Goal: Task Accomplishment & Management: Use online tool/utility

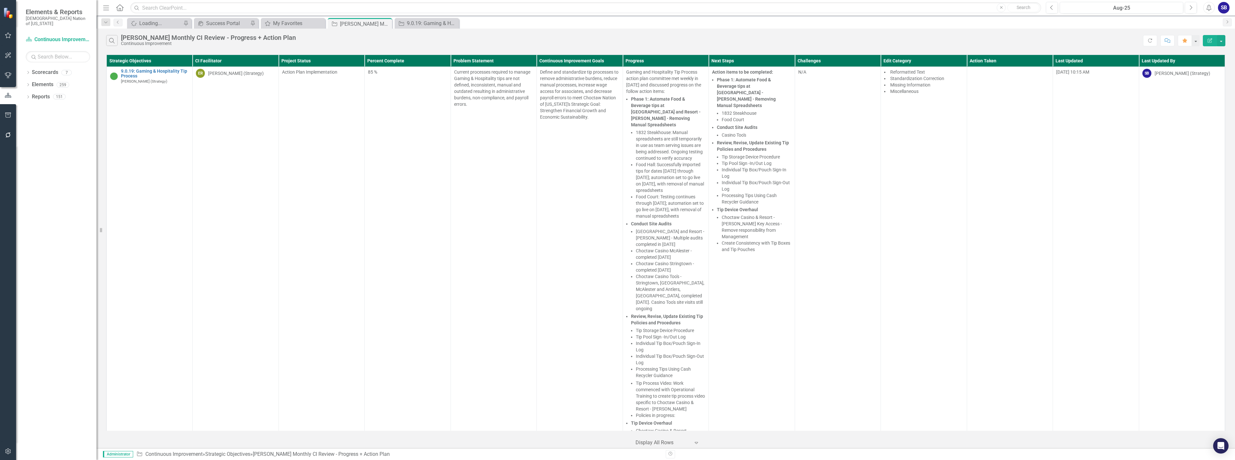
scroll to position [386, 0]
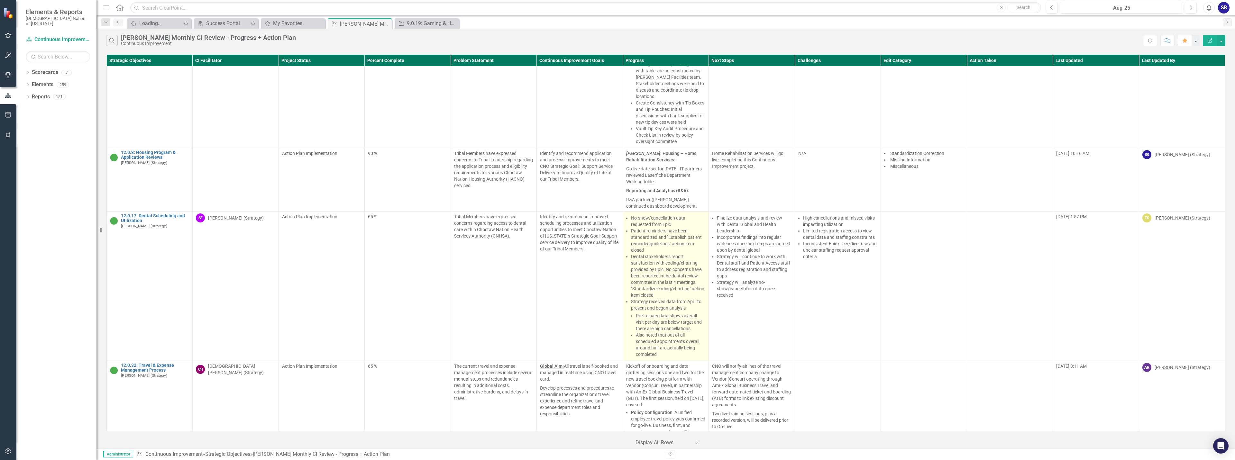
click at [684, 253] on li "Dental stakeholders report satisfaction with coding/charting provided by Epic. …" at bounding box center [668, 275] width 75 height 45
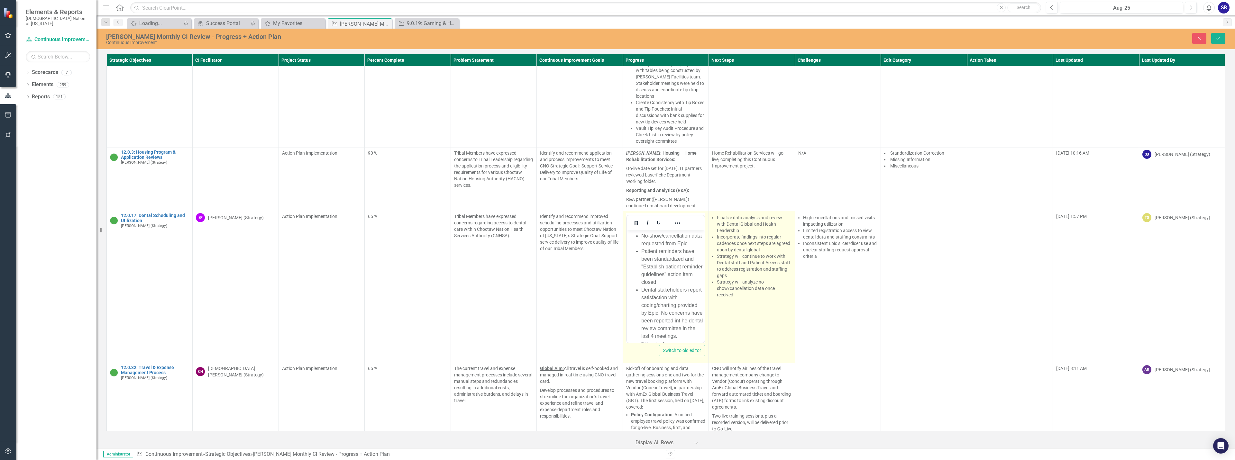
scroll to position [0, 0]
click at [743, 253] on li "Strategy will continue to work with Dental staff and Patient Access staff to ad…" at bounding box center [754, 266] width 75 height 26
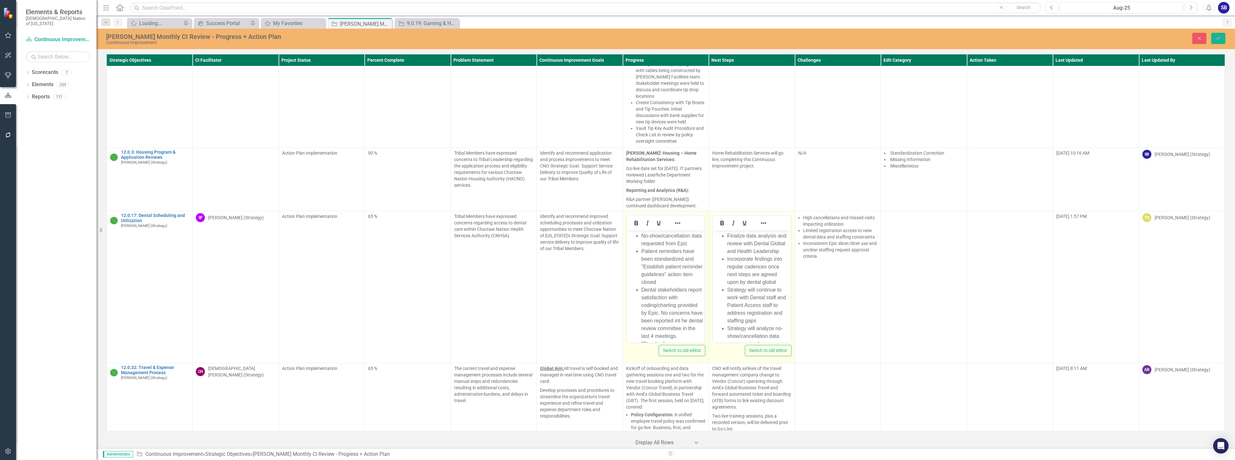
click at [641, 237] on li "No-show/cancellation data requested from Epic" at bounding box center [672, 239] width 62 height 15
click at [641, 237] on li "Rich Text Area. Press ALT-0 for help." at bounding box center [672, 236] width 62 height 8
drag, startPoint x: 652, startPoint y: 236, endPoint x: 610, endPoint y: 233, distance: 41.9
click at [626, 233] on html "Heading No-show/cancellation data requested from Epic Patient reminders have be…" at bounding box center [665, 361] width 78 height 261
click at [674, 219] on icon "Reveal or hide additional toolbar items" at bounding box center [678, 223] width 8 height 8
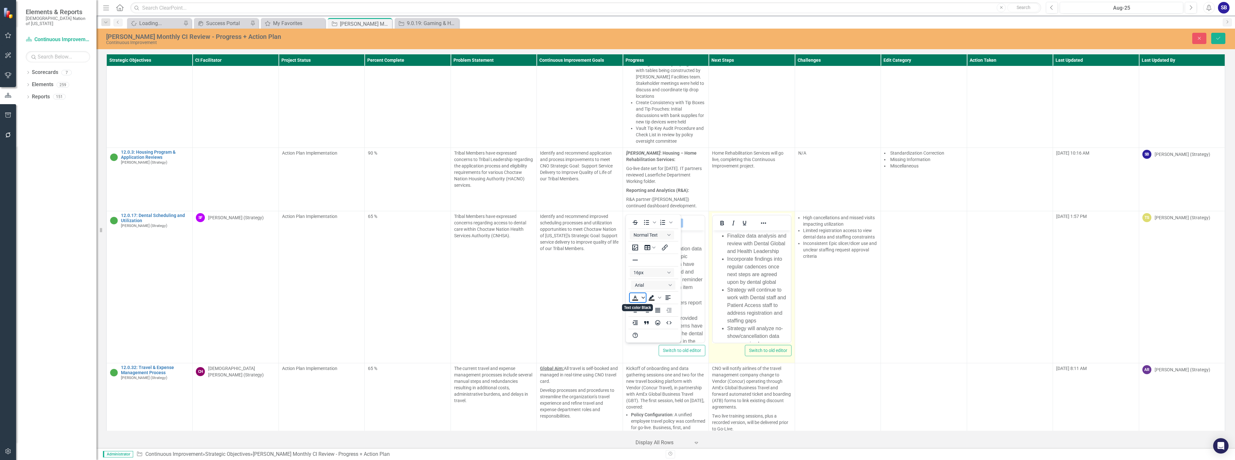
click at [643, 298] on icon "Text color Black" at bounding box center [643, 297] width 3 height 3
click at [645, 327] on div "Orange" at bounding box center [645, 327] width 8 height 8
click at [677, 219] on icon "Reveal or hide additional toolbar items" at bounding box center [678, 223] width 8 height 8
click at [752, 251] on li "Finalize data analysis and review with Dental Global and Health Leadership" at bounding box center [758, 243] width 62 height 23
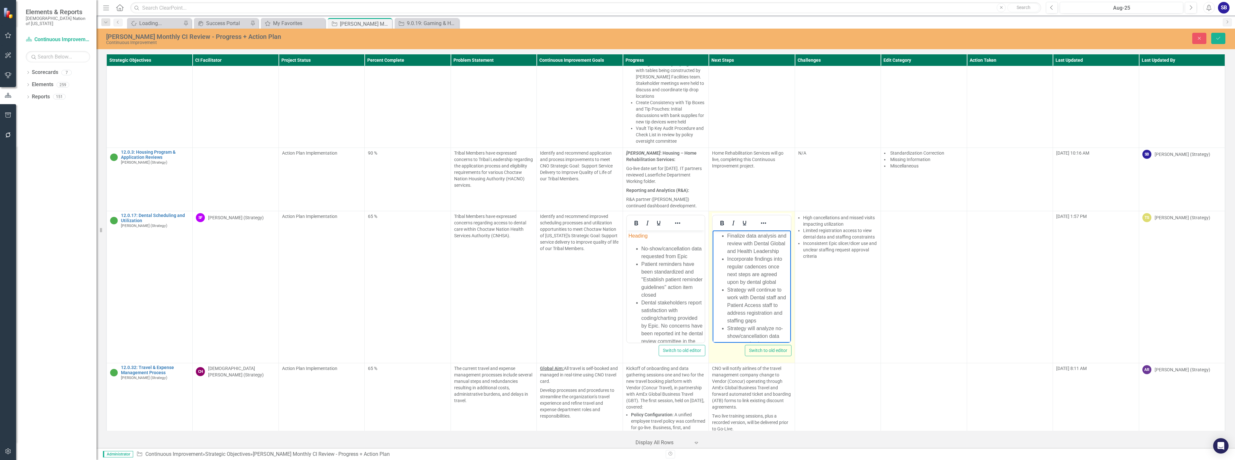
click at [726, 236] on ul "Finalize data analysis and review with Dental Global and Health Leadership Inco…" at bounding box center [751, 290] width 75 height 116
click at [728, 235] on li "Rich Text Area. Press ALT-0 for help." at bounding box center [758, 236] width 62 height 8
click at [674, 240] on body "Heading No-show/cancellation data requested from Epic Patient reminders have be…" at bounding box center [665, 361] width 78 height 261
click at [646, 235] on span "Heading" at bounding box center [637, 235] width 19 height 5
drag, startPoint x: 646, startPoint y: 235, endPoint x: 628, endPoint y: 235, distance: 18.0
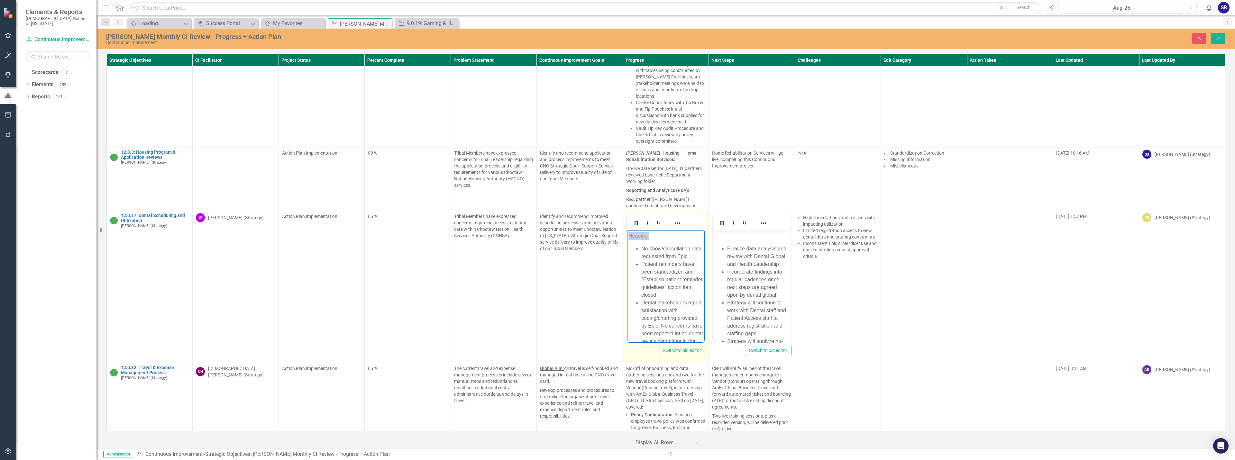
click at [628, 235] on span "Heading" at bounding box center [637, 235] width 19 height 5
copy span "Heading"
click at [720, 238] on p "Rich Text Area. Press ALT-0 for help." at bounding box center [751, 236] width 75 height 8
drag, startPoint x: 735, startPoint y: 237, endPoint x: 708, endPoint y: 233, distance: 26.9
click at [713, 233] on html "Heading Finalize data analysis and review with Dental Global and Health Leaders…" at bounding box center [752, 299] width 78 height 137
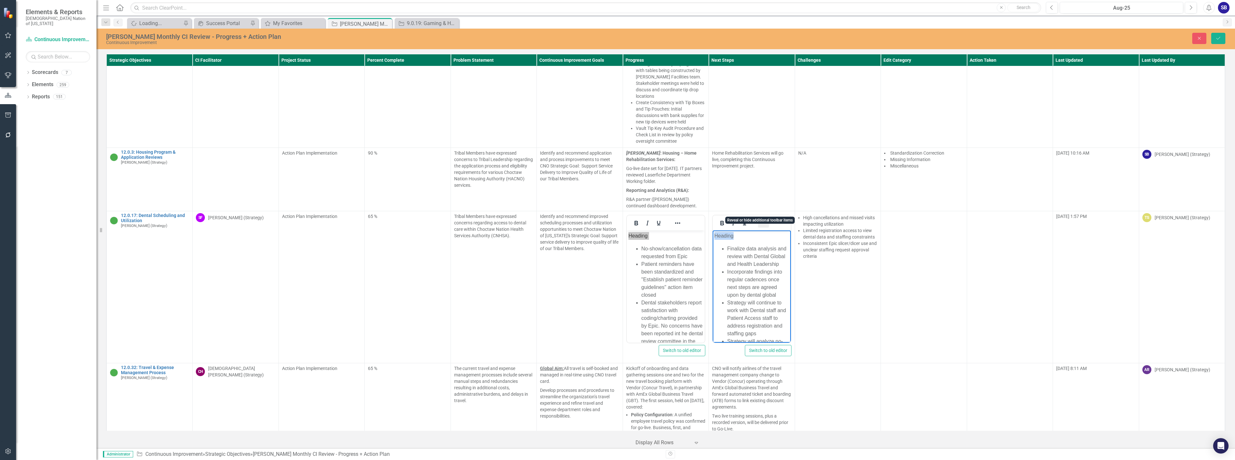
click at [763, 219] on icon "Reveal or hide additional toolbar items" at bounding box center [764, 223] width 8 height 8
click at [730, 297] on span "Text color Black" at bounding box center [728, 297] width 5 height 9
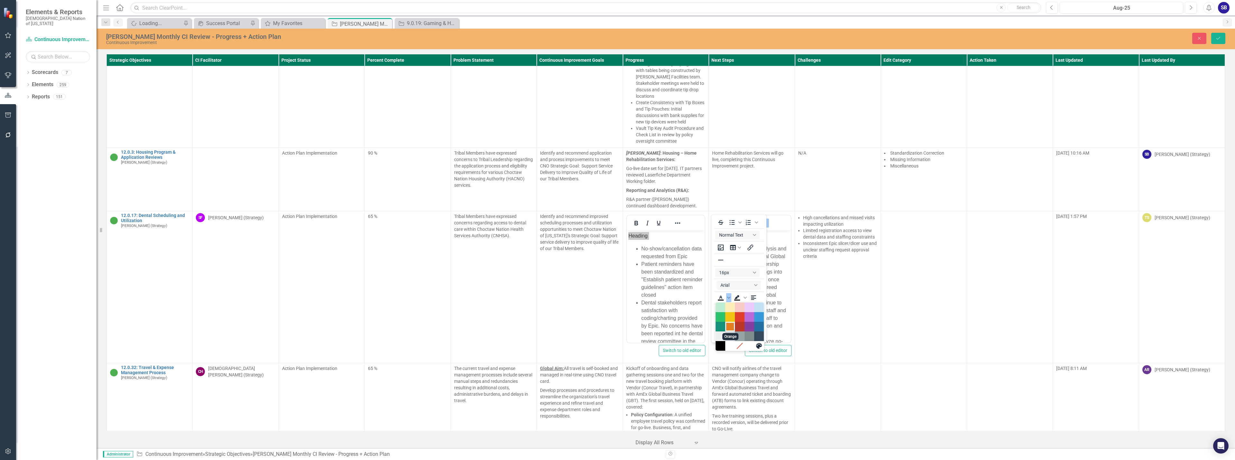
click at [731, 329] on div "Orange" at bounding box center [730, 327] width 8 height 8
click at [761, 219] on icon "Reveal or hide additional toolbar items" at bounding box center [764, 223] width 8 height 8
click at [771, 245] on li "Finalize data analysis and review with Dental Global and Health Leadership" at bounding box center [758, 256] width 62 height 23
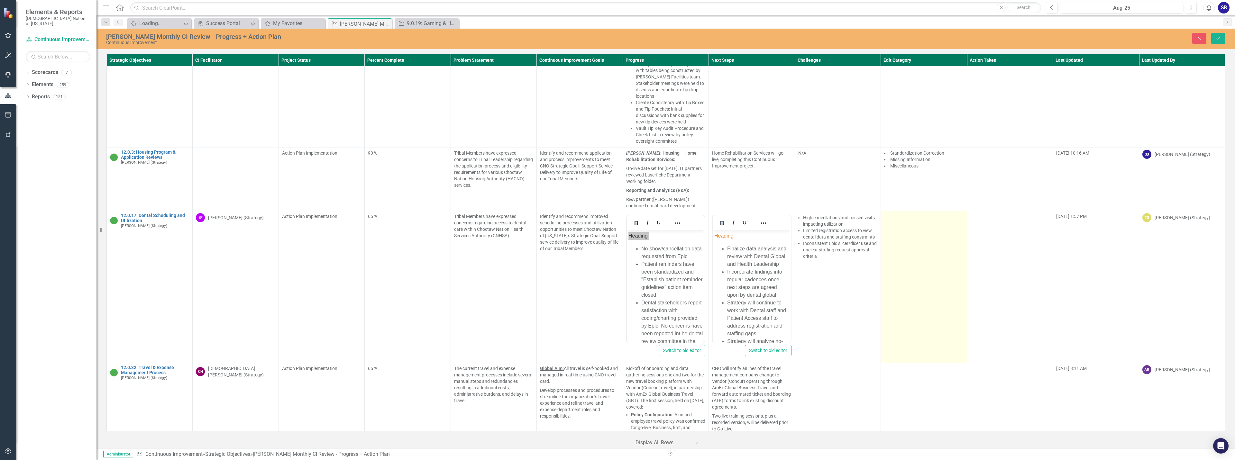
click at [917, 245] on td at bounding box center [924, 287] width 86 height 152
click at [911, 215] on div at bounding box center [919, 219] width 66 height 9
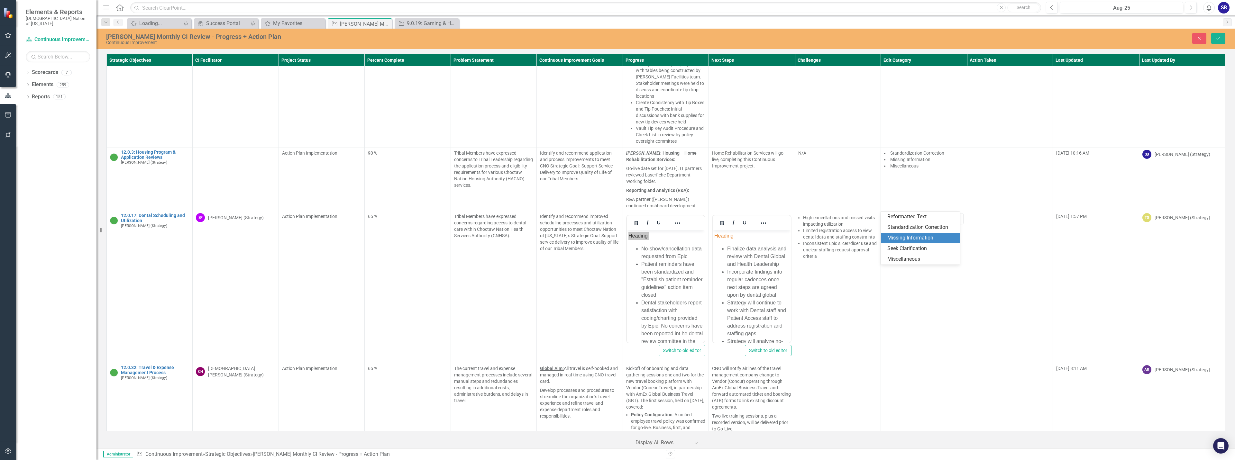
click at [912, 240] on div "Missing Information" at bounding box center [921, 237] width 69 height 7
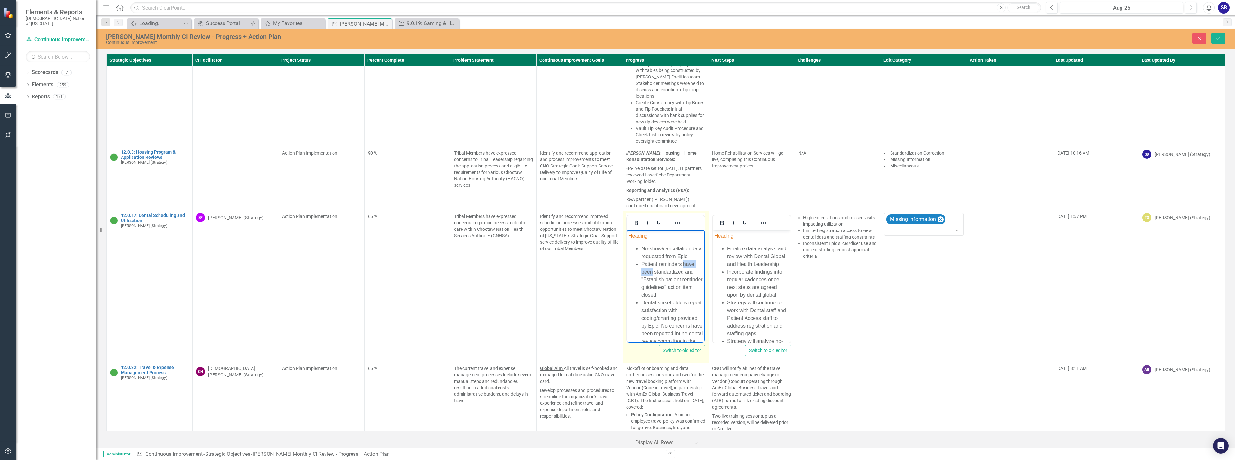
drag, startPoint x: 683, startPoint y: 270, endPoint x: 653, endPoint y: 279, distance: 31.4
click at [653, 279] on li "Patient reminders have been standardized and "Establish patient reminder guidel…" at bounding box center [672, 280] width 62 height 39
drag, startPoint x: 665, startPoint y: 311, endPoint x: 640, endPoint y: 309, distance: 25.5
click at [640, 309] on ul "No-show/cancellation data requested from Epic Patient reminders were standardiz…" at bounding box center [665, 332] width 75 height 239
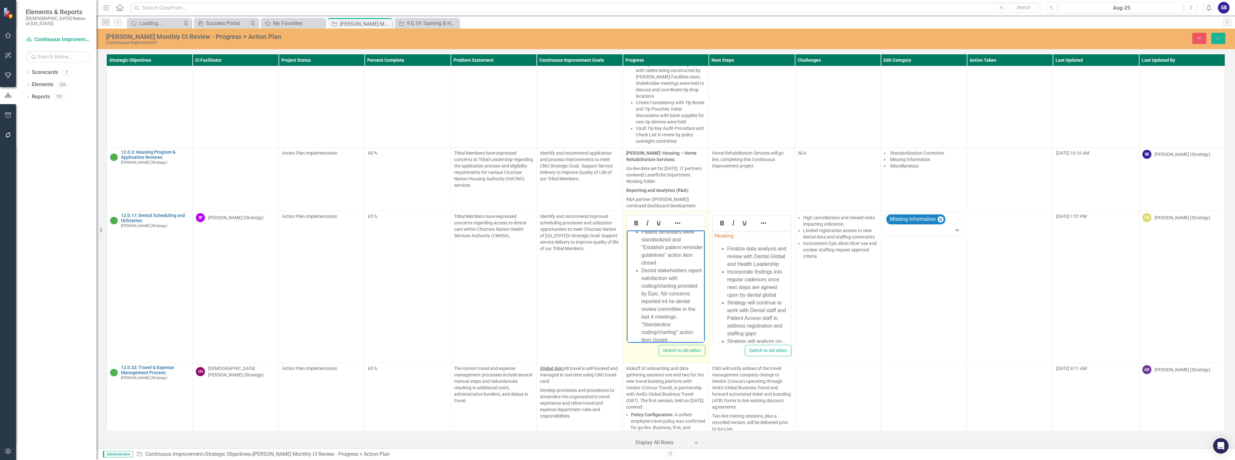
click at [668, 310] on li "Dental stakeholders report satisfaction with coding/charting provided by Epic. …" at bounding box center [672, 305] width 62 height 77
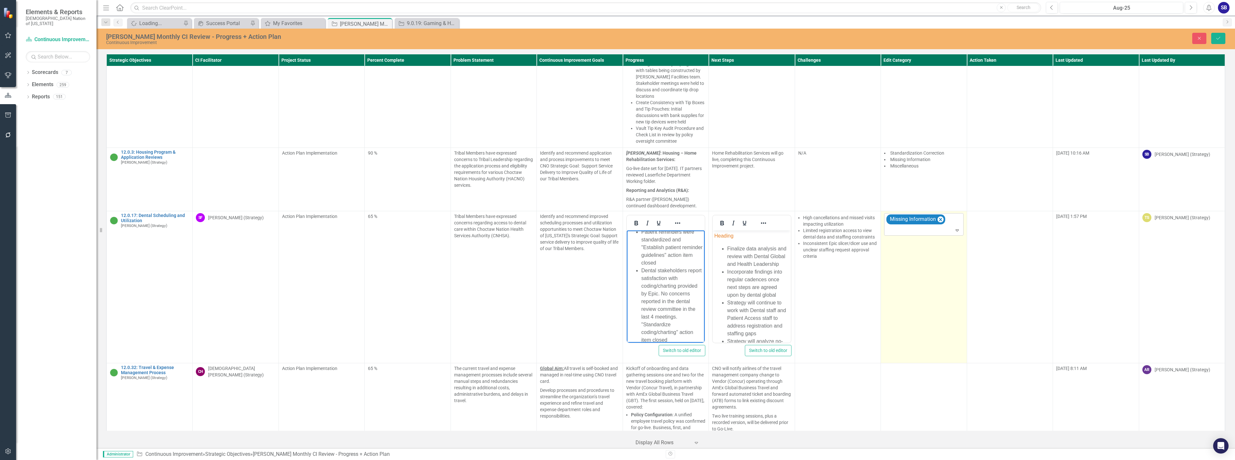
click at [939, 226] on div at bounding box center [924, 230] width 77 height 9
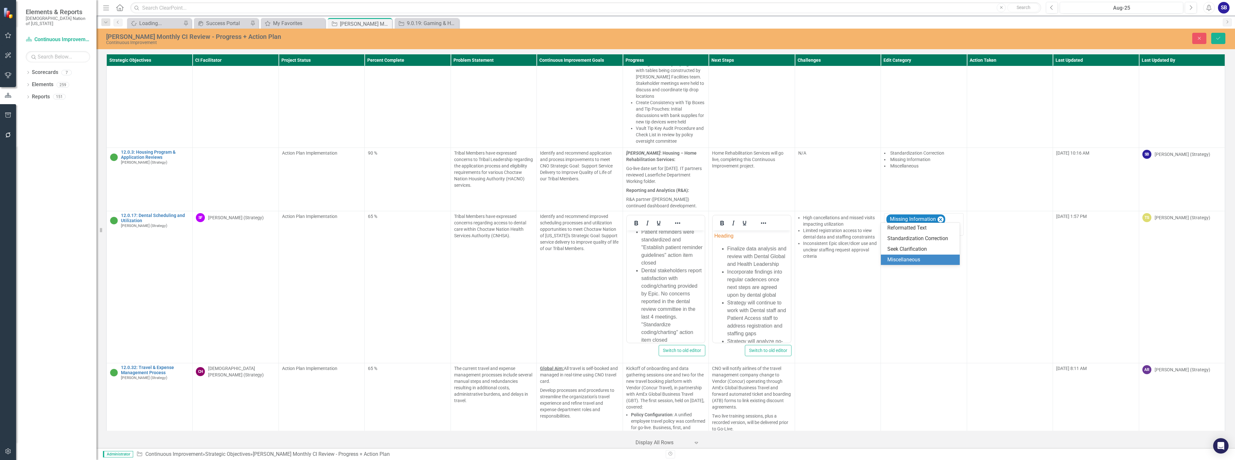
click at [916, 260] on div "Miscellaneous" at bounding box center [921, 259] width 69 height 7
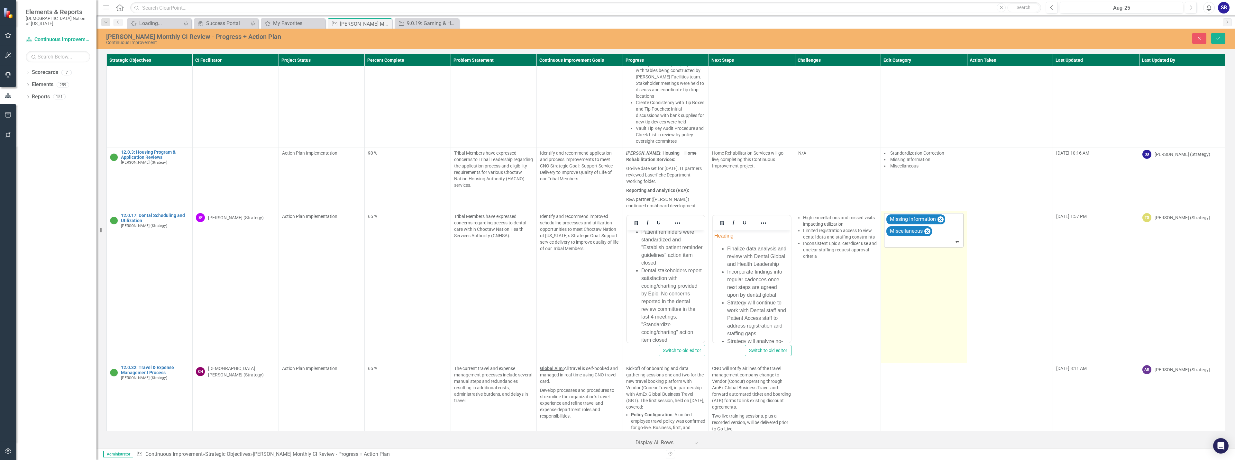
click at [948, 238] on div at bounding box center [924, 242] width 77 height 9
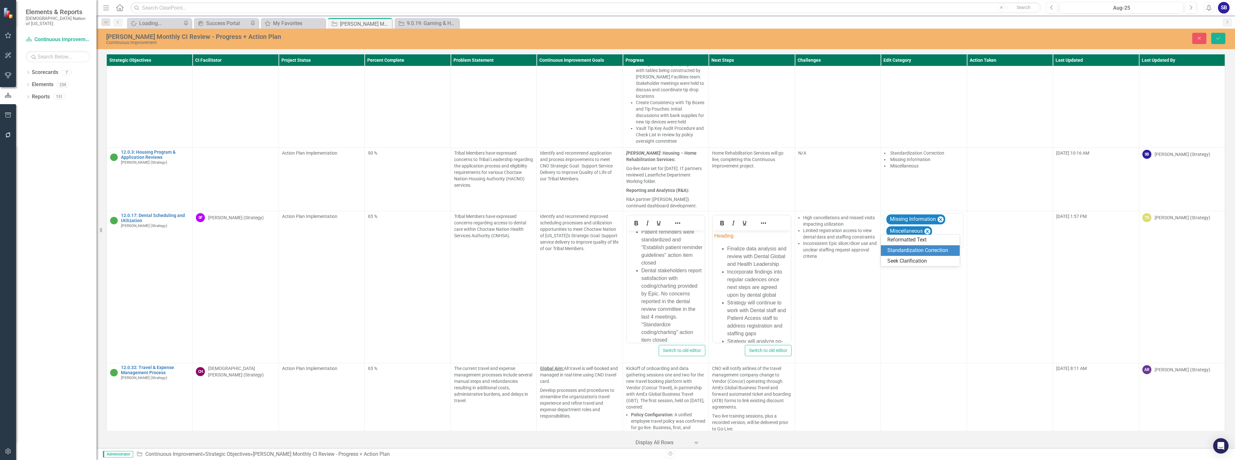
click at [929, 253] on div "Standardization Correction" at bounding box center [921, 250] width 69 height 7
click at [692, 318] on li "Dental stakeholders report satisfaction with coding/charting provided by Epic. …" at bounding box center [672, 305] width 62 height 77
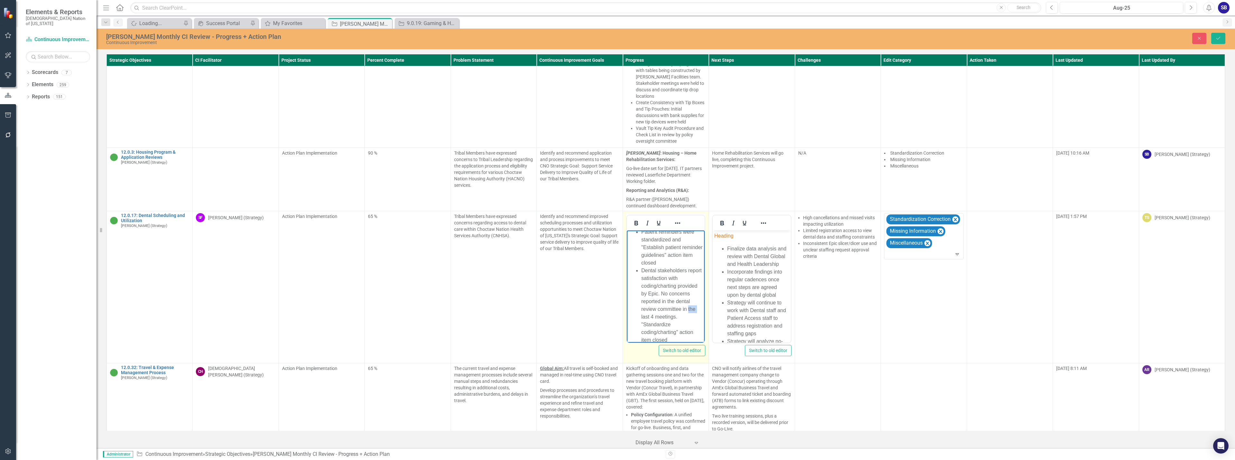
click at [692, 318] on li "Dental stakeholders report satisfaction with coding/charting provided by Epic. …" at bounding box center [672, 305] width 62 height 77
click at [643, 325] on li "Dental stakeholders report satisfaction with coding/charting provided by Epic. …" at bounding box center [672, 301] width 62 height 69
click at [673, 325] on li "Dental stakeholders report satisfaction with coding/charting provided by Epic. …" at bounding box center [672, 305] width 62 height 77
click at [663, 300] on li "Strategy received data from April to present and began analysis Preliminary dat…" at bounding box center [672, 326] width 62 height 108
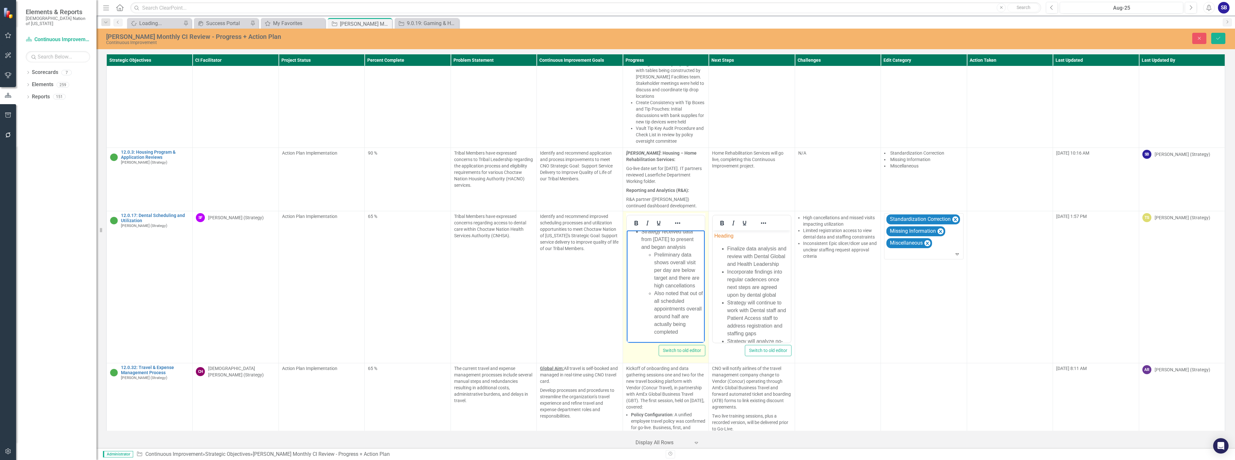
scroll to position [161, 0]
click at [697, 266] on li "Preliminary data shows overall visit per day are below target and there are hig…" at bounding box center [678, 270] width 49 height 39
click at [688, 293] on li "Also noted that out of all scheduled appointments overall around half are actua…" at bounding box center [678, 313] width 49 height 46
click at [686, 318] on li "Also noted that, out of all scheduled appointments overall around half are actu…" at bounding box center [678, 313] width 49 height 46
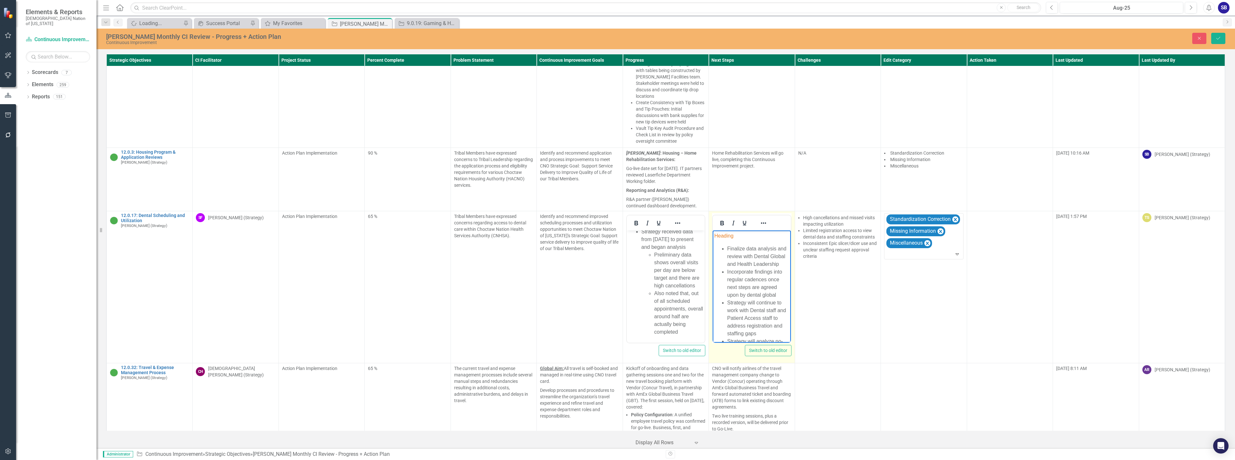
click at [729, 268] on li "Finalize data analysis and review with Dental Global and Health Leadership" at bounding box center [758, 256] width 62 height 23
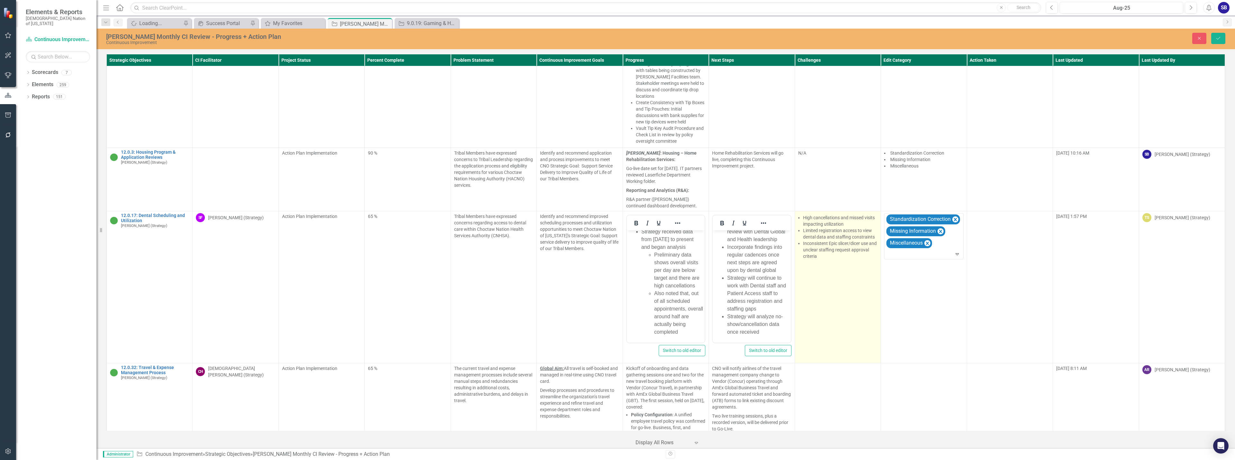
click at [827, 284] on td "High cancellations and missed visits impacting utilization Limited registration…" at bounding box center [838, 287] width 86 height 152
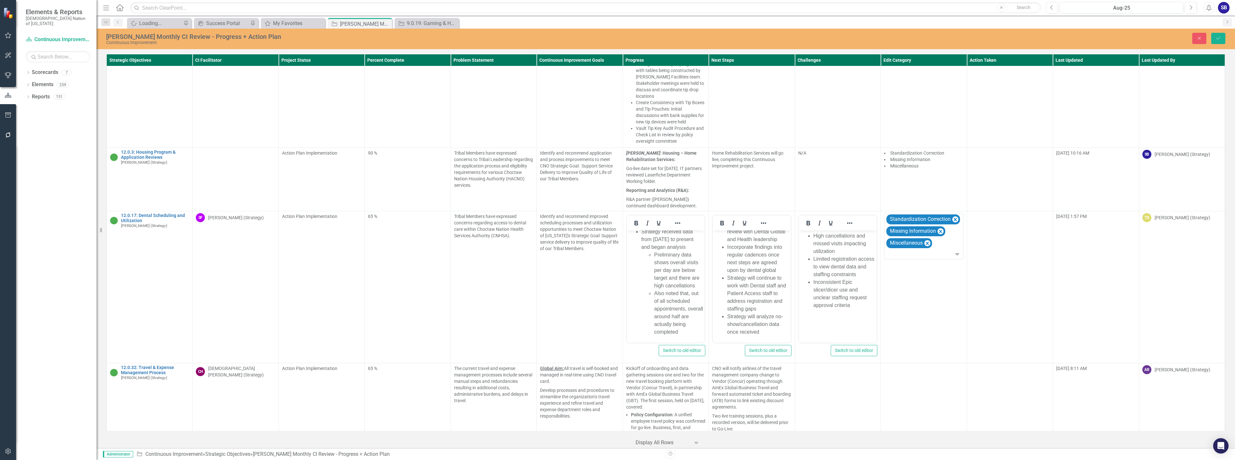
scroll to position [0, 0]
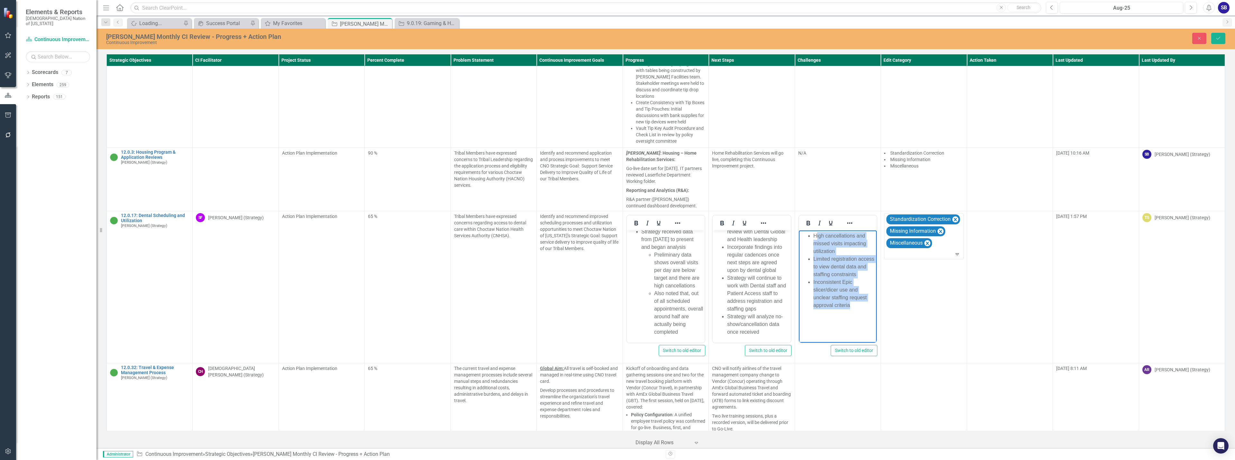
drag, startPoint x: 866, startPoint y: 310, endPoint x: 815, endPoint y: 229, distance: 96.1
click at [815, 231] on html "High cancellations and missed visits impacting utilization Limited registration…" at bounding box center [838, 279] width 78 height 96
click at [813, 236] on li "High cancellations and missed visits impacting utilization" at bounding box center [844, 243] width 62 height 23
drag, startPoint x: 813, startPoint y: 236, endPoint x: 839, endPoint y: 313, distance: 81.8
click at [839, 313] on body "High cancellations and missed visits impacting utilization Limited registration…" at bounding box center [838, 279] width 78 height 96
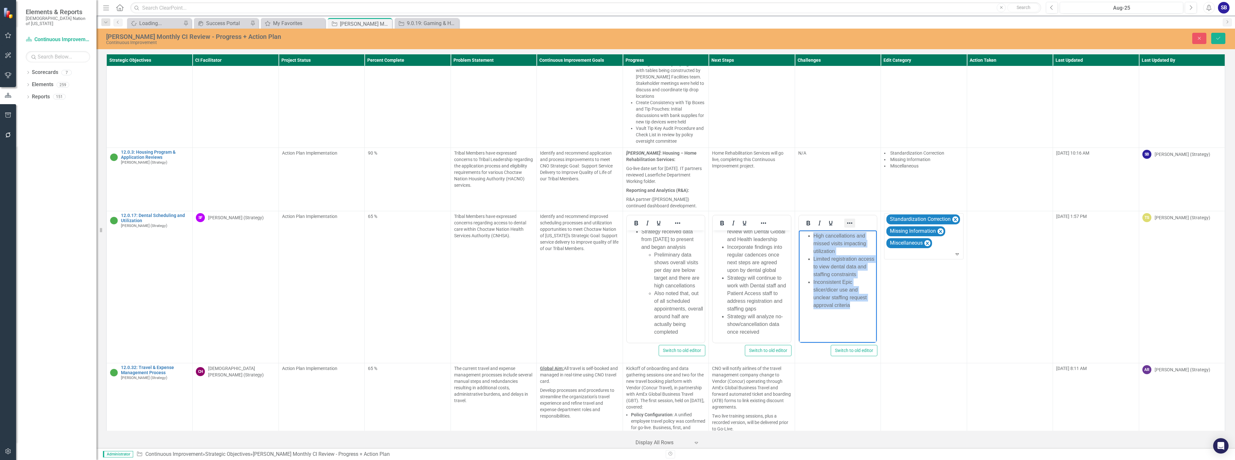
click at [847, 219] on icon "Reveal or hide additional toolbar items" at bounding box center [850, 223] width 8 height 8
click at [819, 224] on icon "Bullet list" at bounding box center [818, 223] width 8 height 8
click at [847, 219] on icon "Reveal or hide additional toolbar items" at bounding box center [850, 223] width 8 height 8
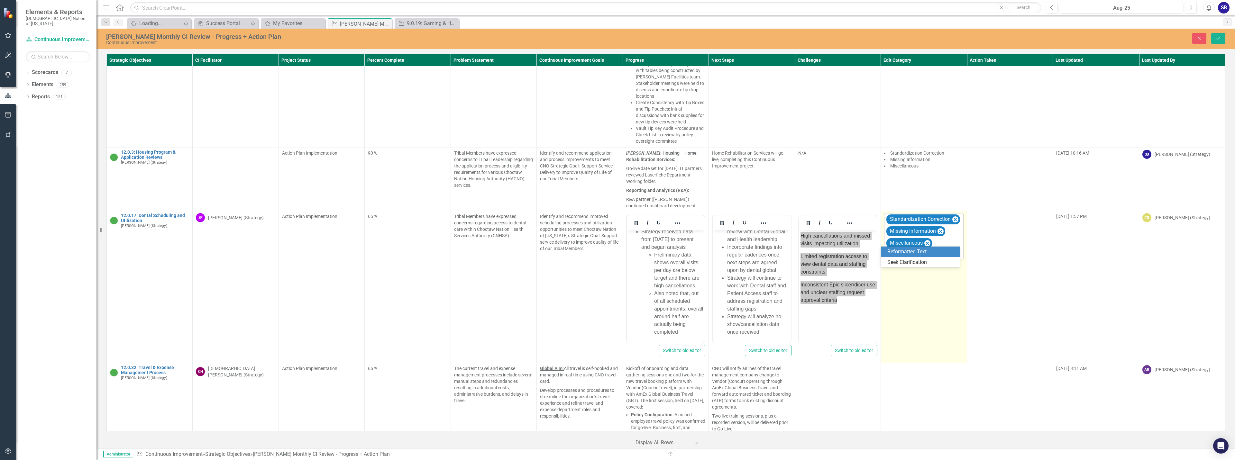
click at [934, 250] on div at bounding box center [924, 254] width 77 height 9
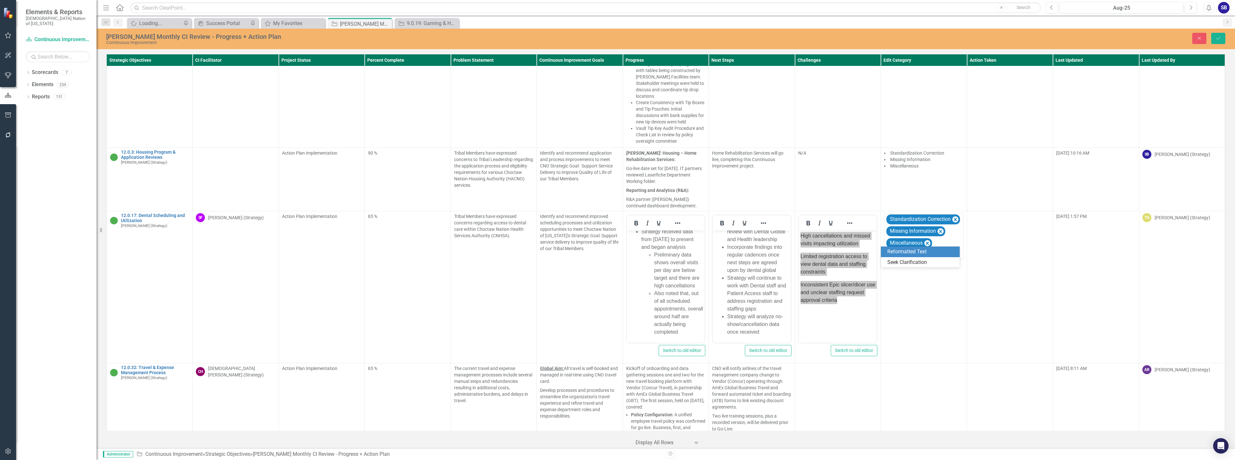
click at [916, 252] on div "Reformatted Text" at bounding box center [921, 251] width 69 height 7
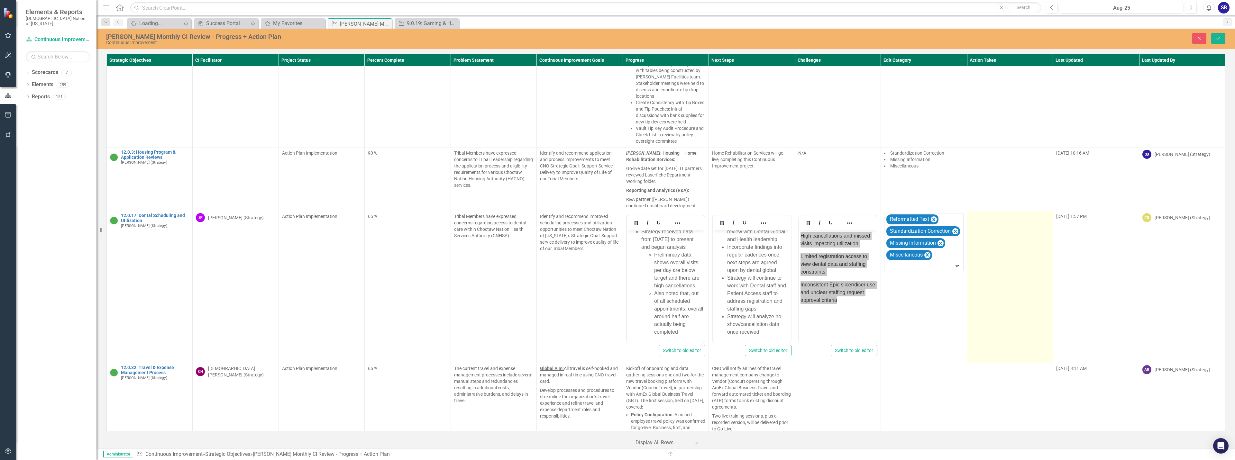
click at [1000, 236] on td at bounding box center [1010, 287] width 86 height 152
click at [990, 215] on div at bounding box center [1005, 219] width 66 height 9
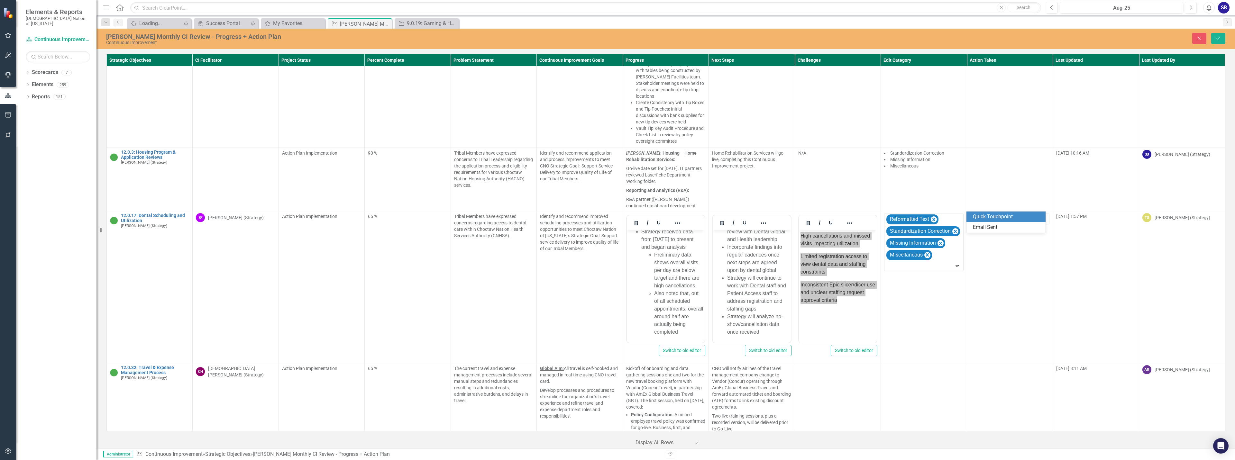
click at [985, 219] on div "Quick Touchpoint" at bounding box center [1007, 216] width 69 height 7
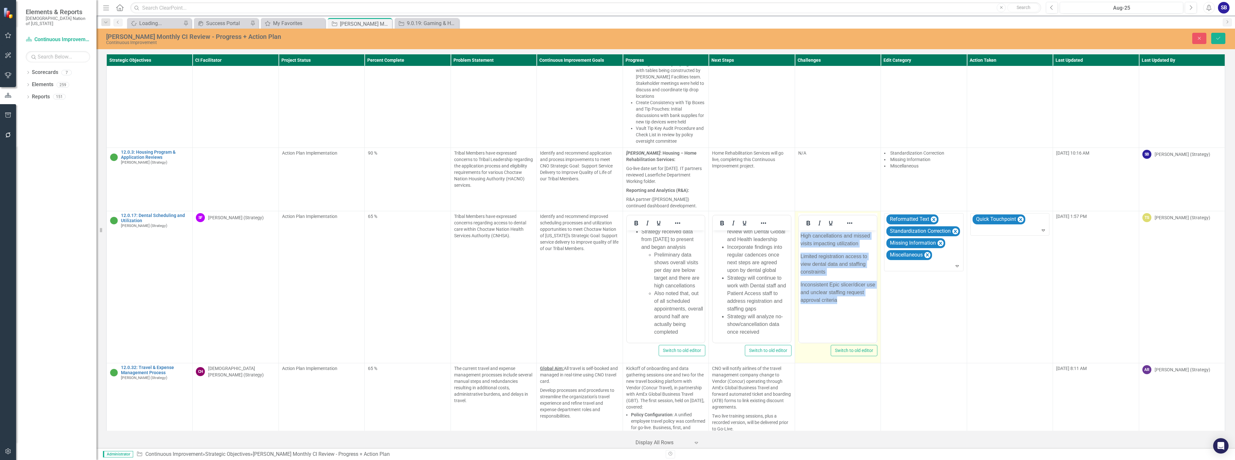
click at [866, 325] on body "High cancellations and missed visits impacting utilization Limited registration…" at bounding box center [838, 279] width 78 height 96
click at [863, 244] on p "High cancellations and missed visits impacting utilization" at bounding box center [837, 239] width 75 height 15
click at [827, 271] on p "Limited registration access to view dental data and staffing constraints" at bounding box center [837, 264] width 75 height 23
click at [846, 301] on p "Inconsistent Epic slicer/dicer use and unclear staffing request approval criter…" at bounding box center [837, 292] width 75 height 23
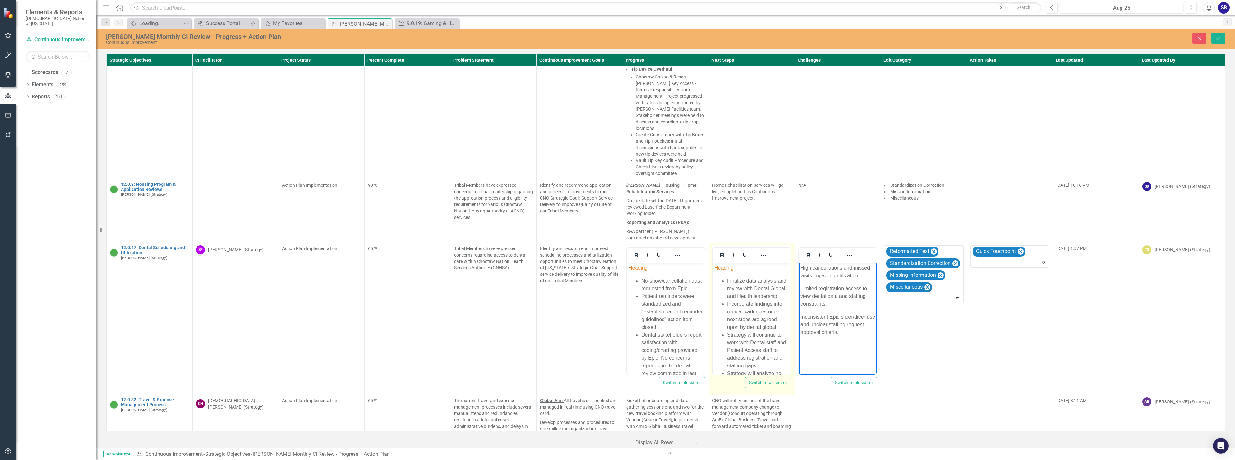
scroll to position [322, 0]
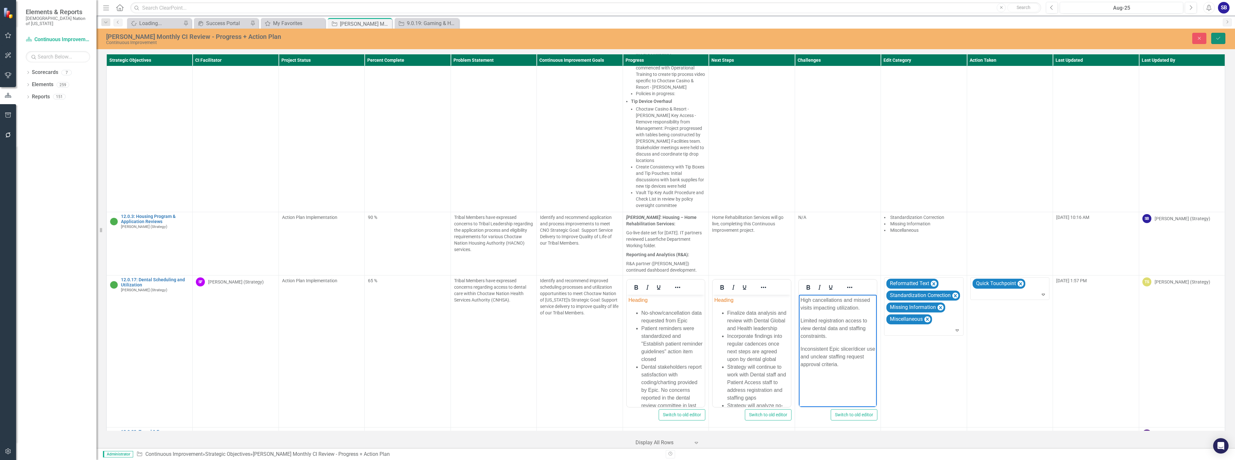
click at [1217, 41] on button "Save" at bounding box center [1218, 38] width 14 height 11
